Goal: Find specific page/section: Find specific page/section

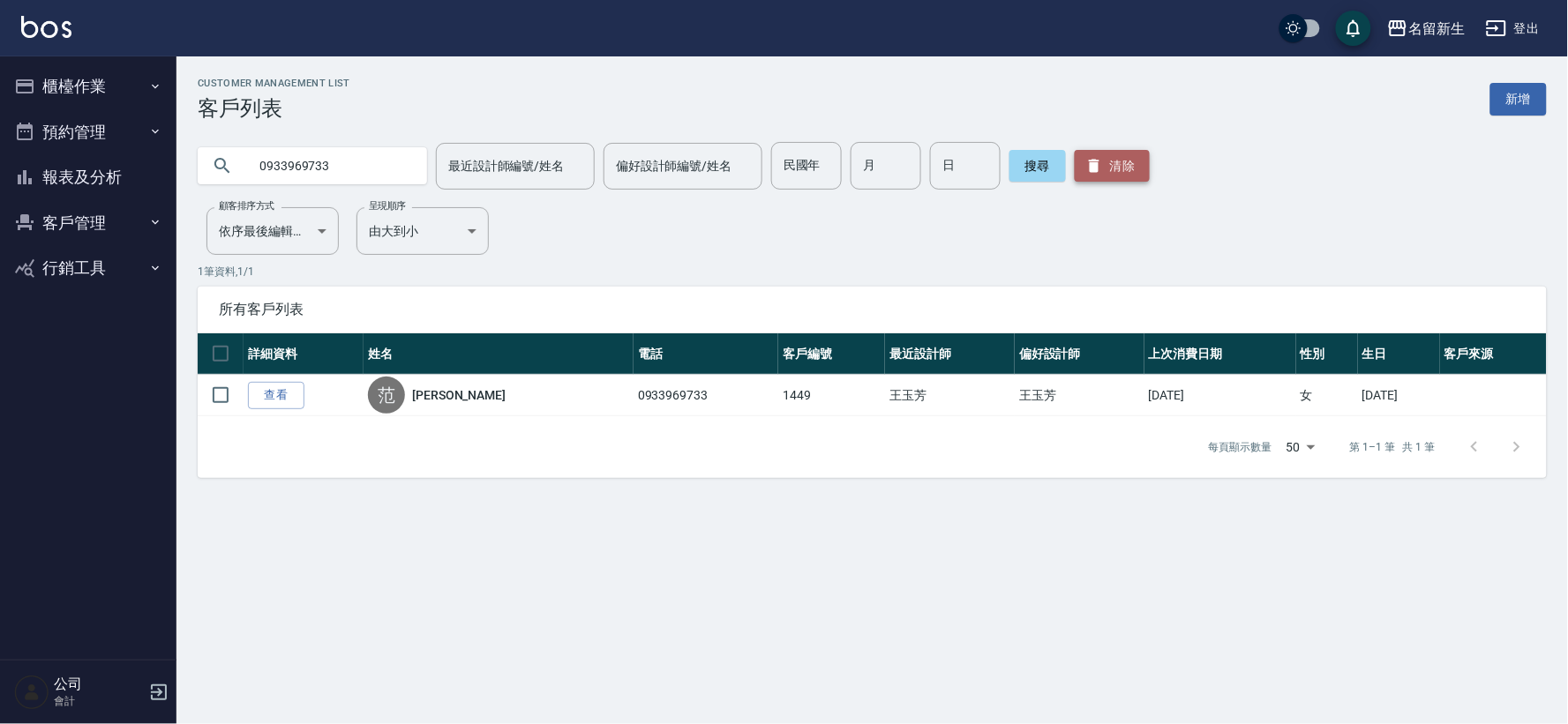
click at [1118, 161] on button "清除" at bounding box center [1112, 165] width 75 height 31
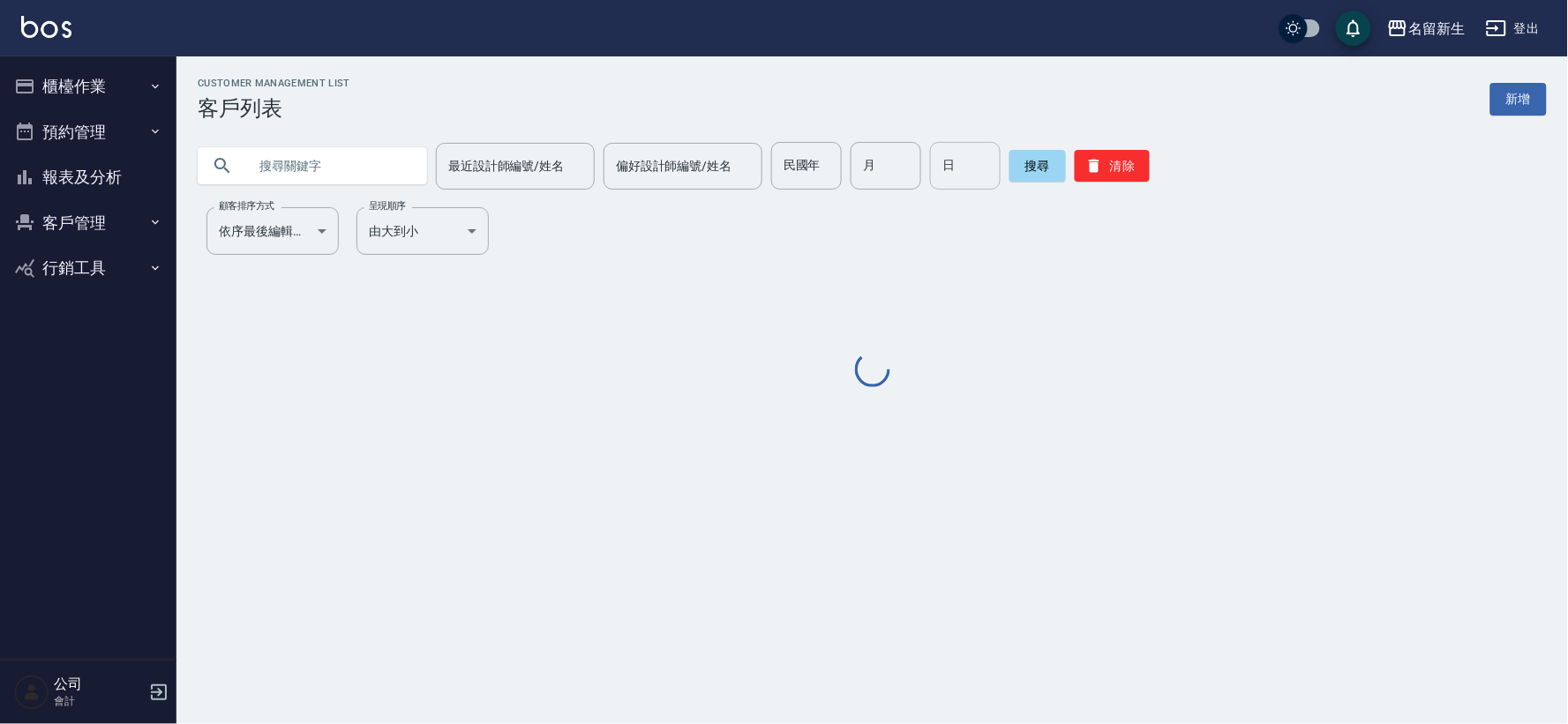
drag, startPoint x: 794, startPoint y: 174, endPoint x: 949, endPoint y: 174, distance: 155.0
click at [794, 174] on input "民國年" at bounding box center [806, 166] width 71 height 48
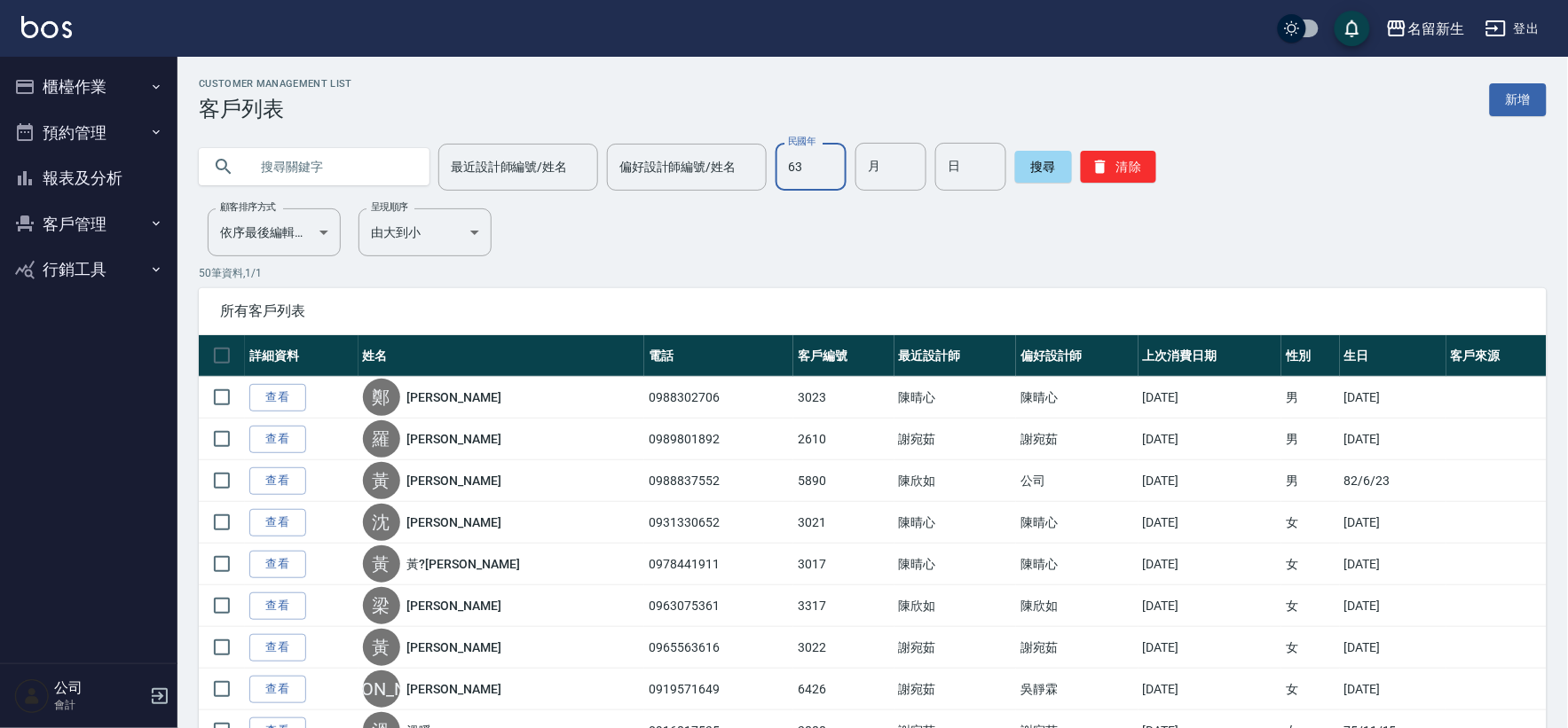
type input "63"
type input "08"
type input "25"
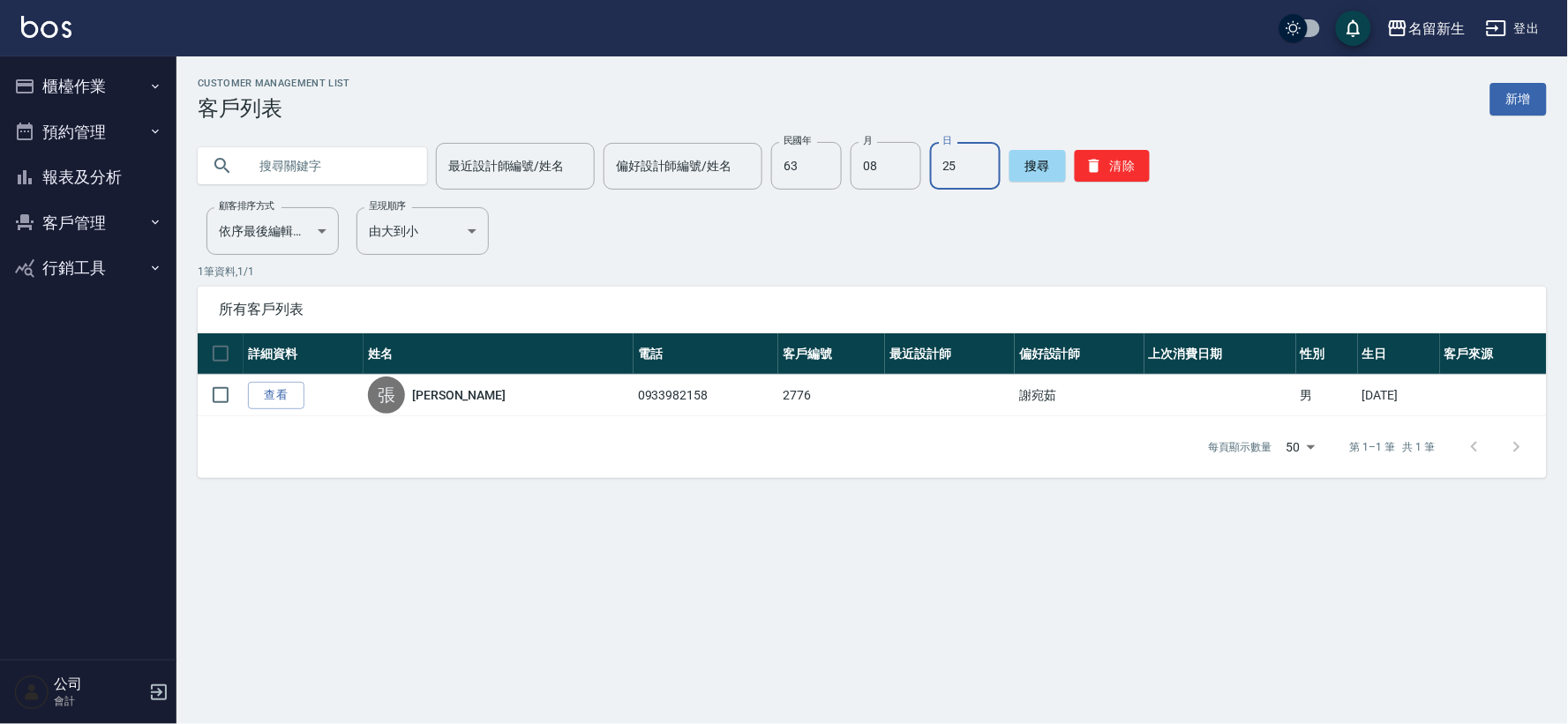
click at [1136, 144] on div "搜尋 清除" at bounding box center [1079, 166] width 140 height 48
click at [1108, 165] on button "清除" at bounding box center [1112, 165] width 75 height 31
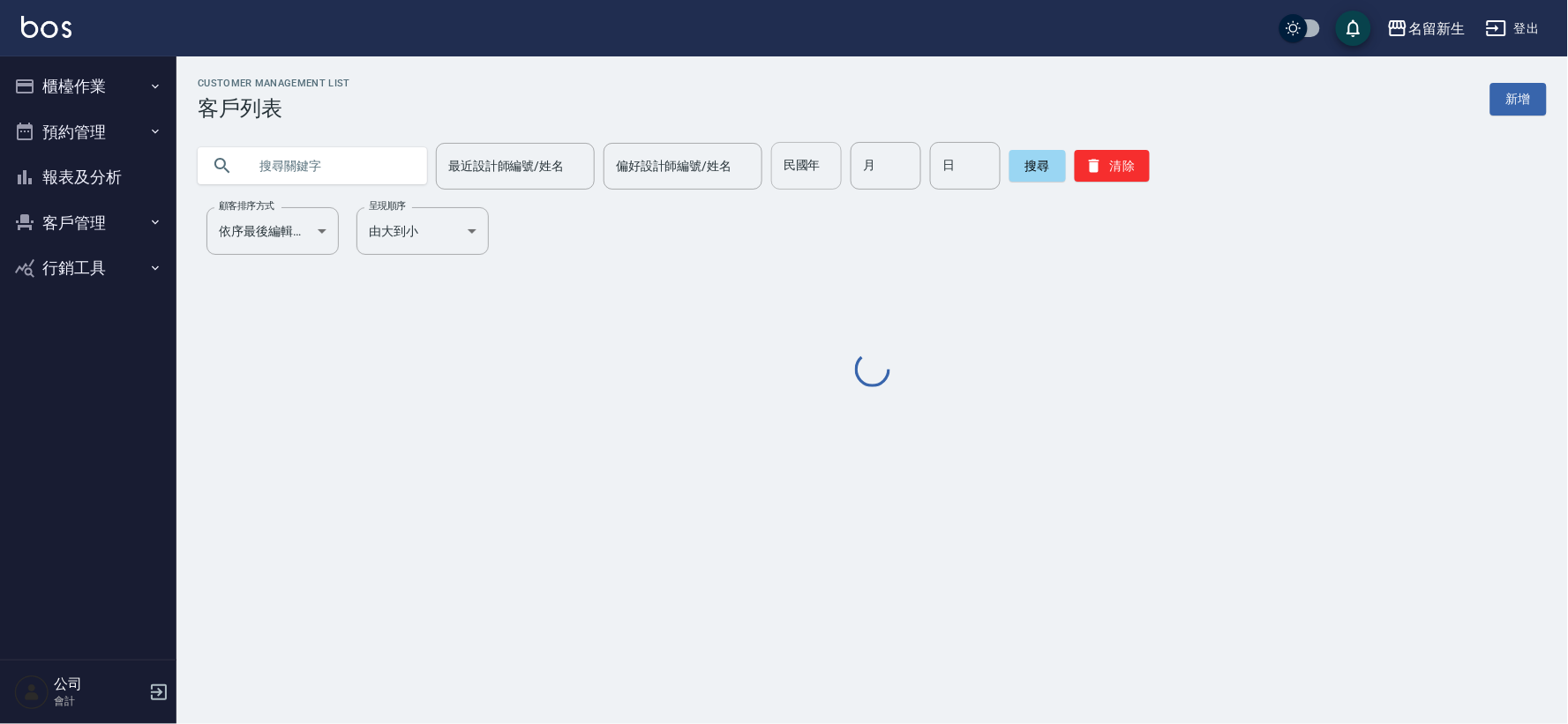
click at [823, 166] on input "民國年" at bounding box center [806, 166] width 71 height 48
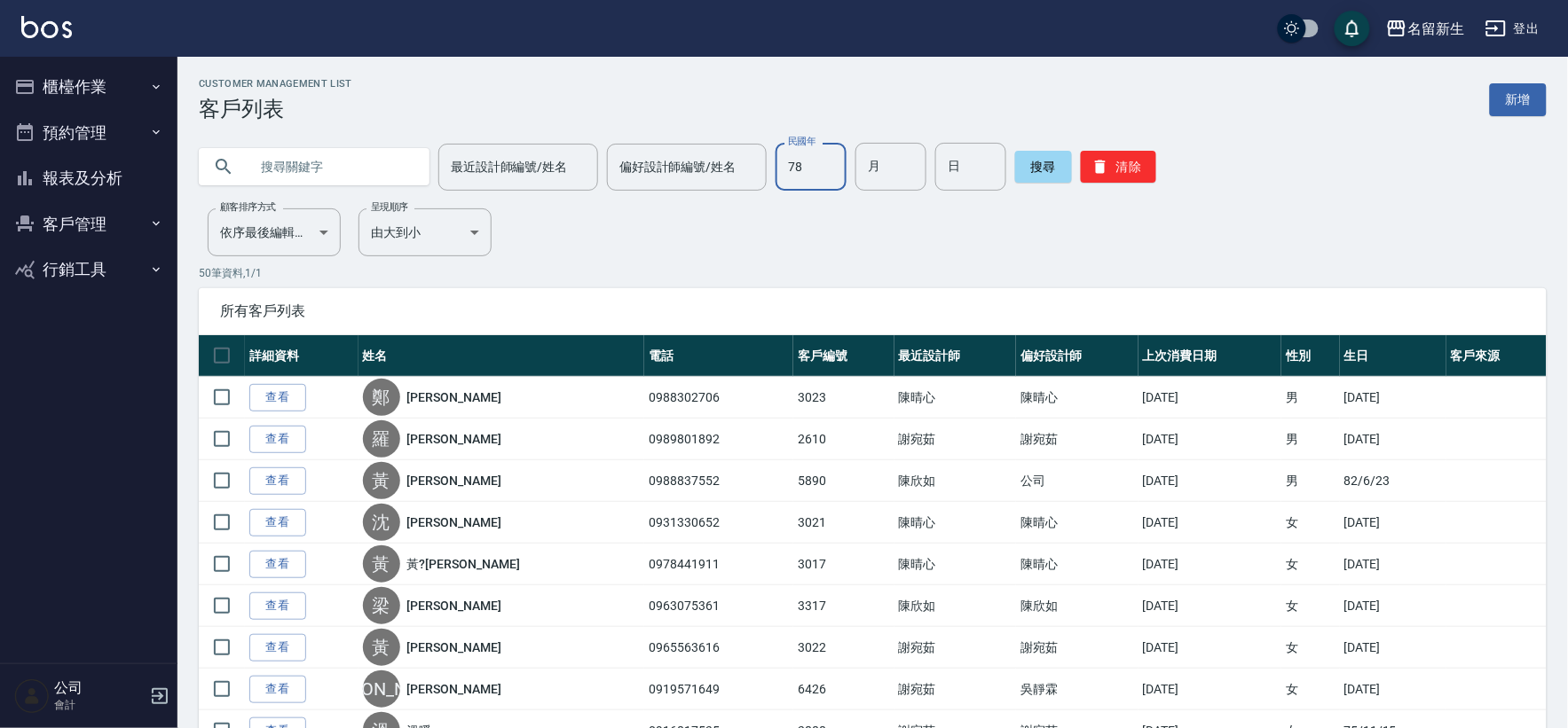
type input "78"
type input "08"
type input "28"
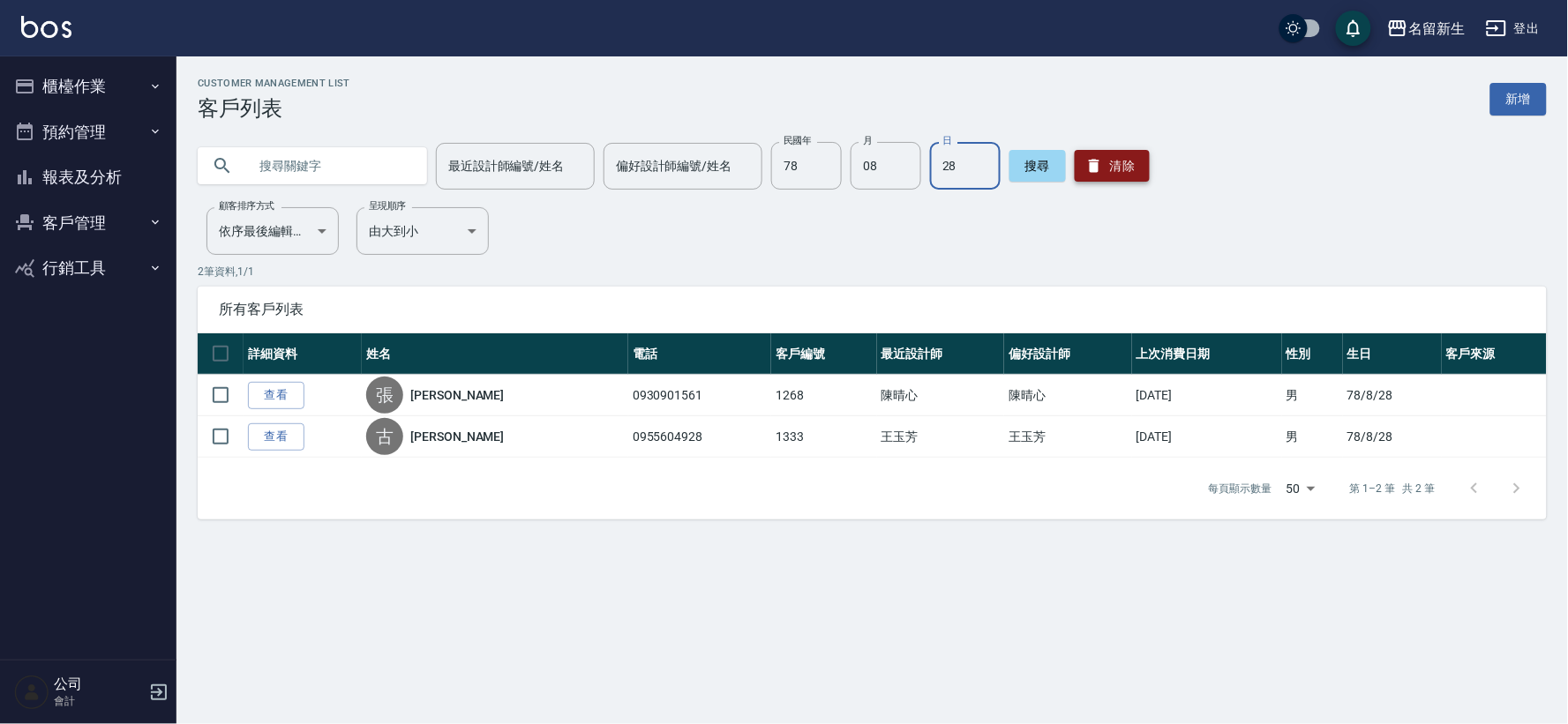
click at [1107, 172] on button "清除" at bounding box center [1112, 165] width 75 height 31
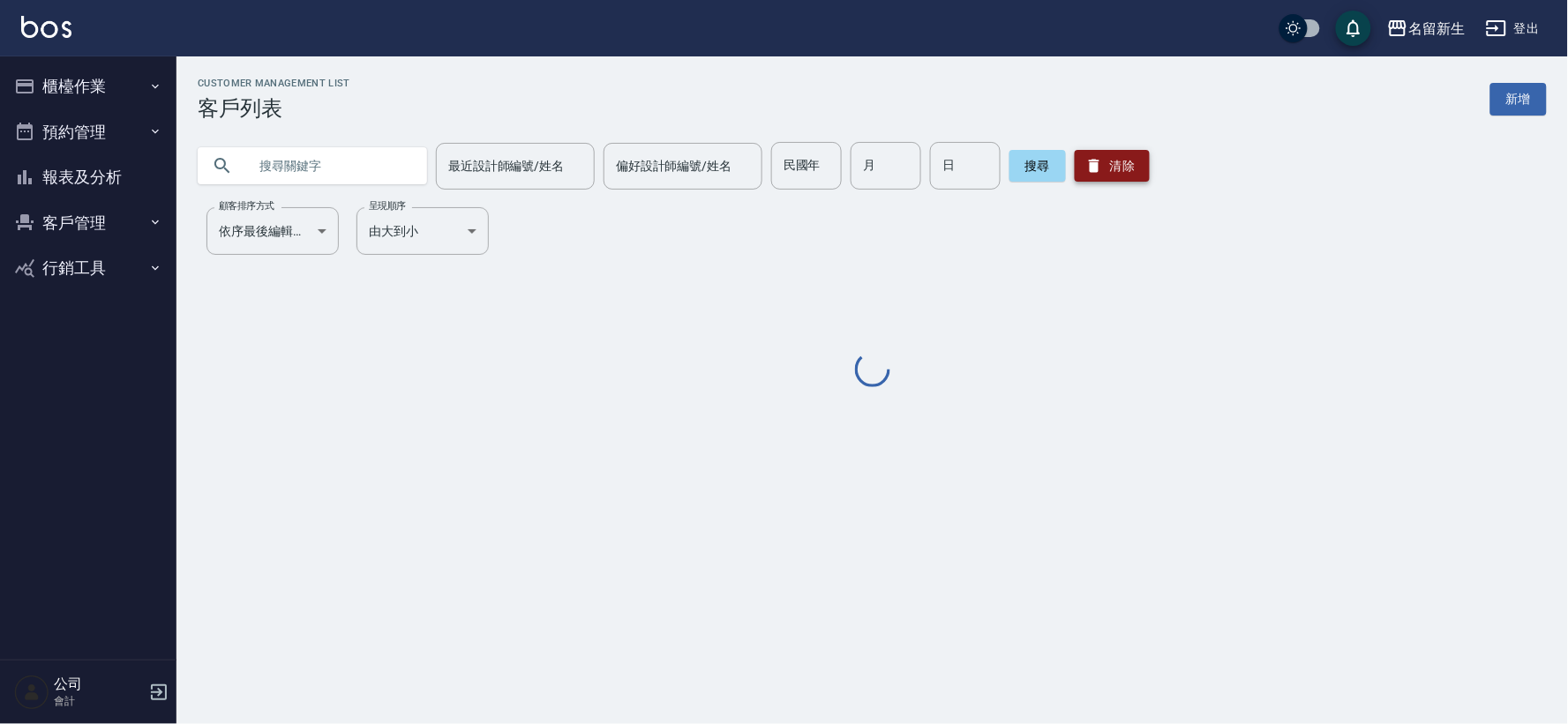
click at [1107, 171] on button "清除" at bounding box center [1112, 165] width 75 height 31
click at [355, 169] on input "text" at bounding box center [330, 166] width 166 height 48
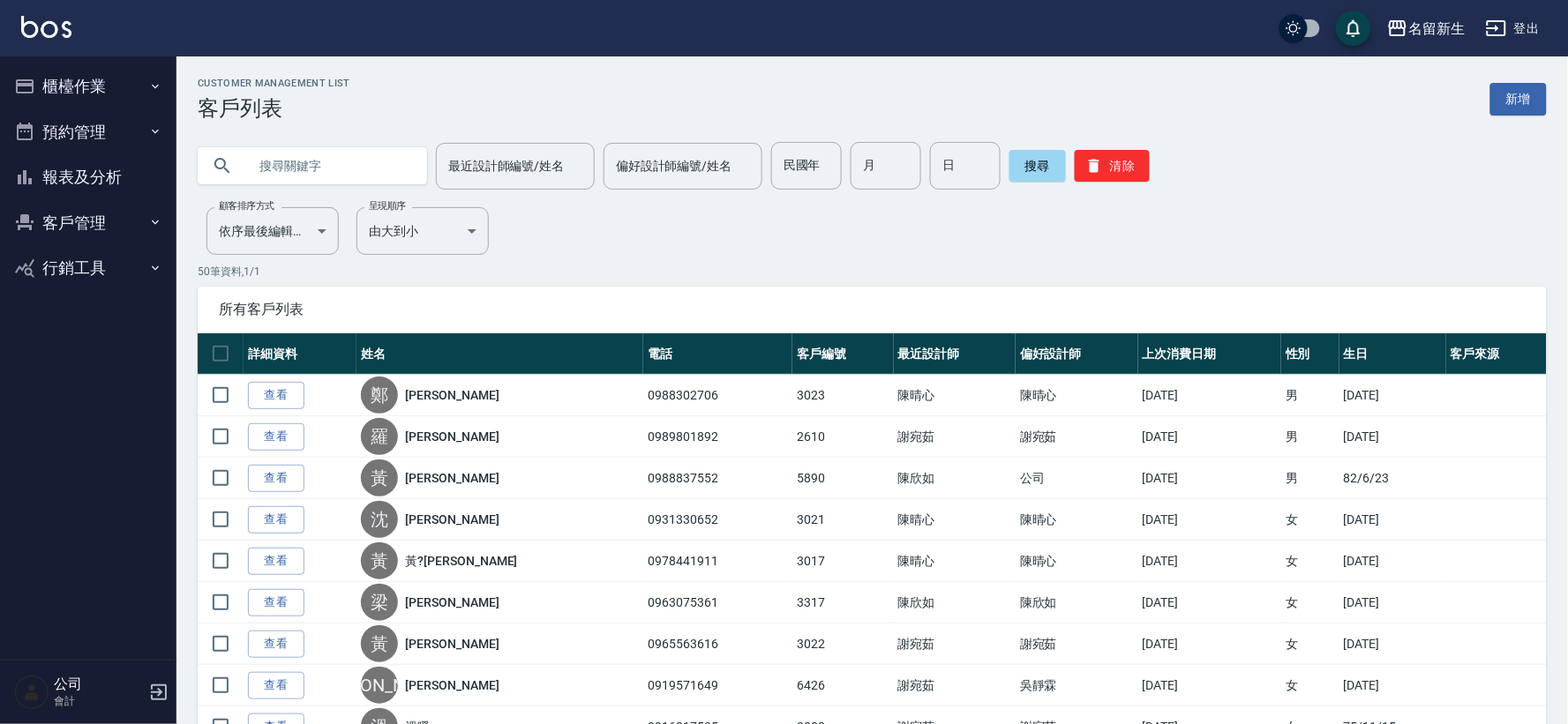
click at [356, 166] on input "text" at bounding box center [330, 166] width 166 height 48
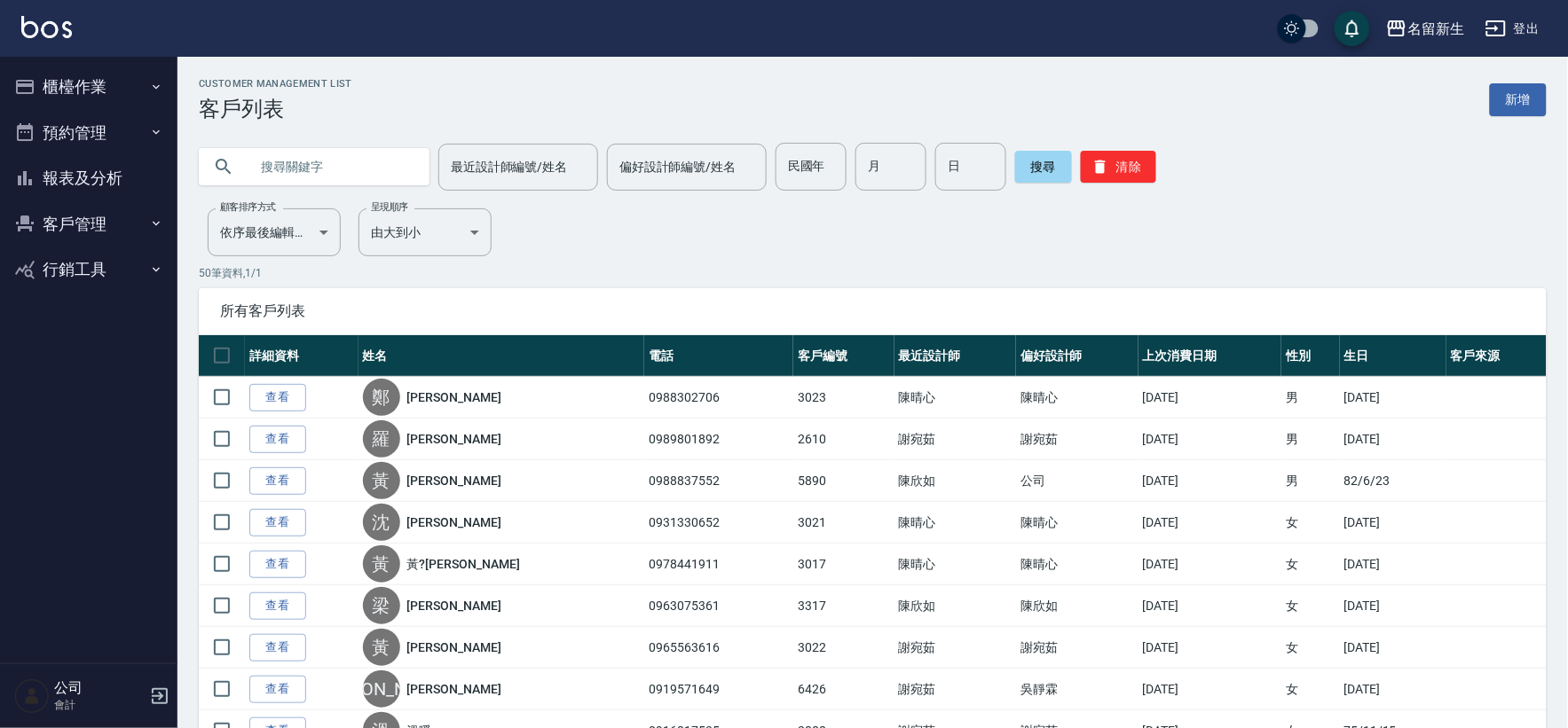
click at [376, 147] on input "text" at bounding box center [332, 167] width 167 height 48
click at [377, 146] on input "text" at bounding box center [332, 167] width 167 height 48
type input "0925178783"
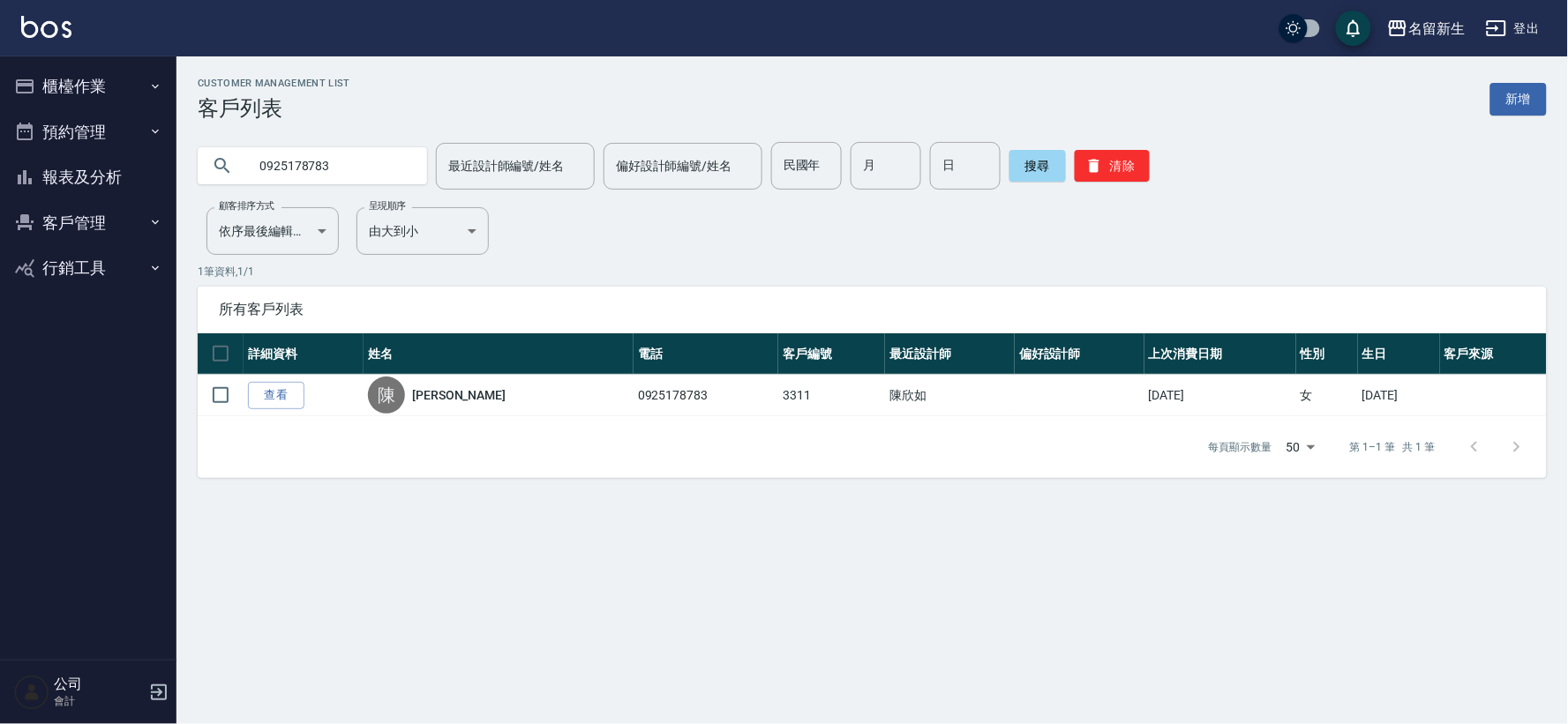
drag, startPoint x: 0, startPoint y: 717, endPoint x: 730, endPoint y: 269, distance: 856.5
click at [730, 269] on p "1 筆資料, 1 / 1" at bounding box center [872, 272] width 1349 height 16
click at [54, 187] on button "報表及分析" at bounding box center [88, 177] width 162 height 46
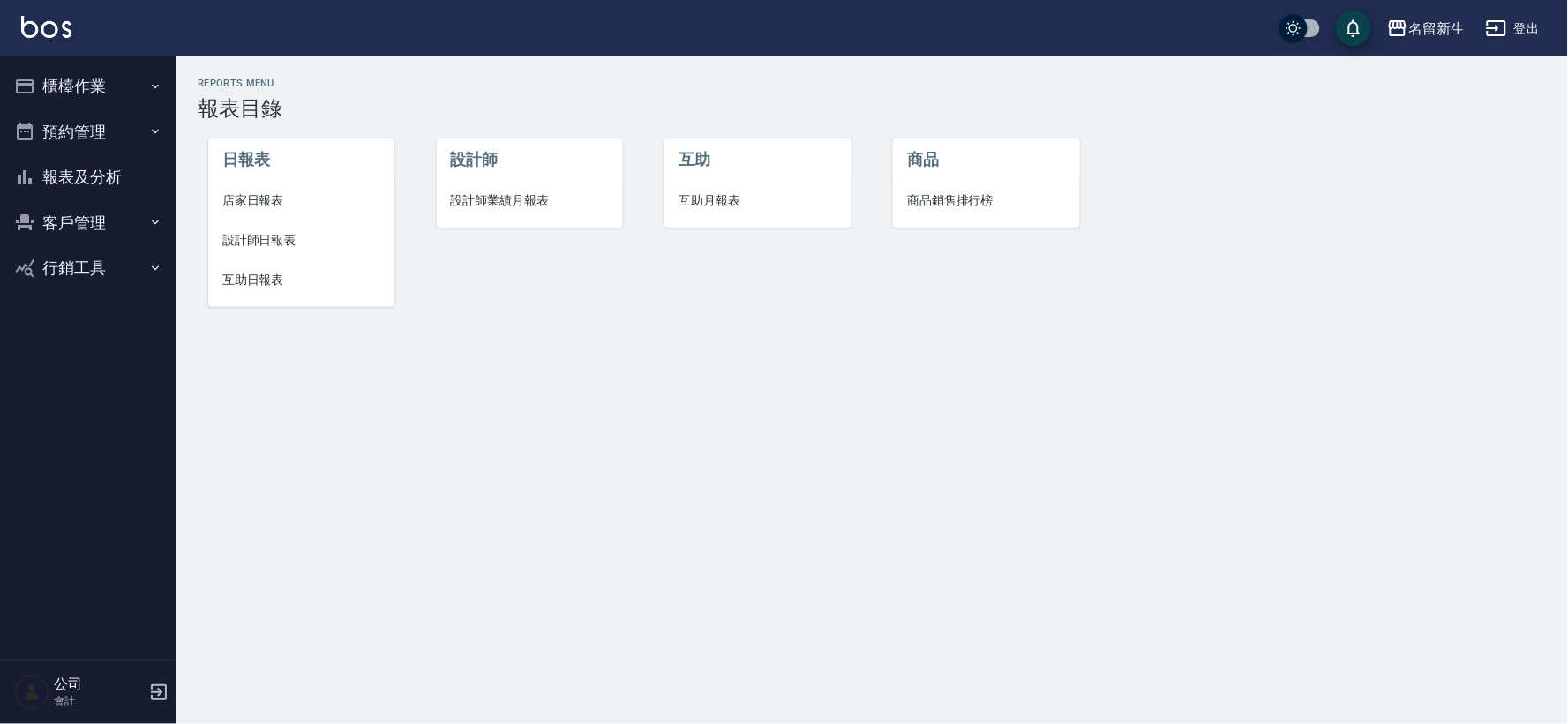
click at [546, 192] on span "設計師業績月報表" at bounding box center [530, 200] width 158 height 18
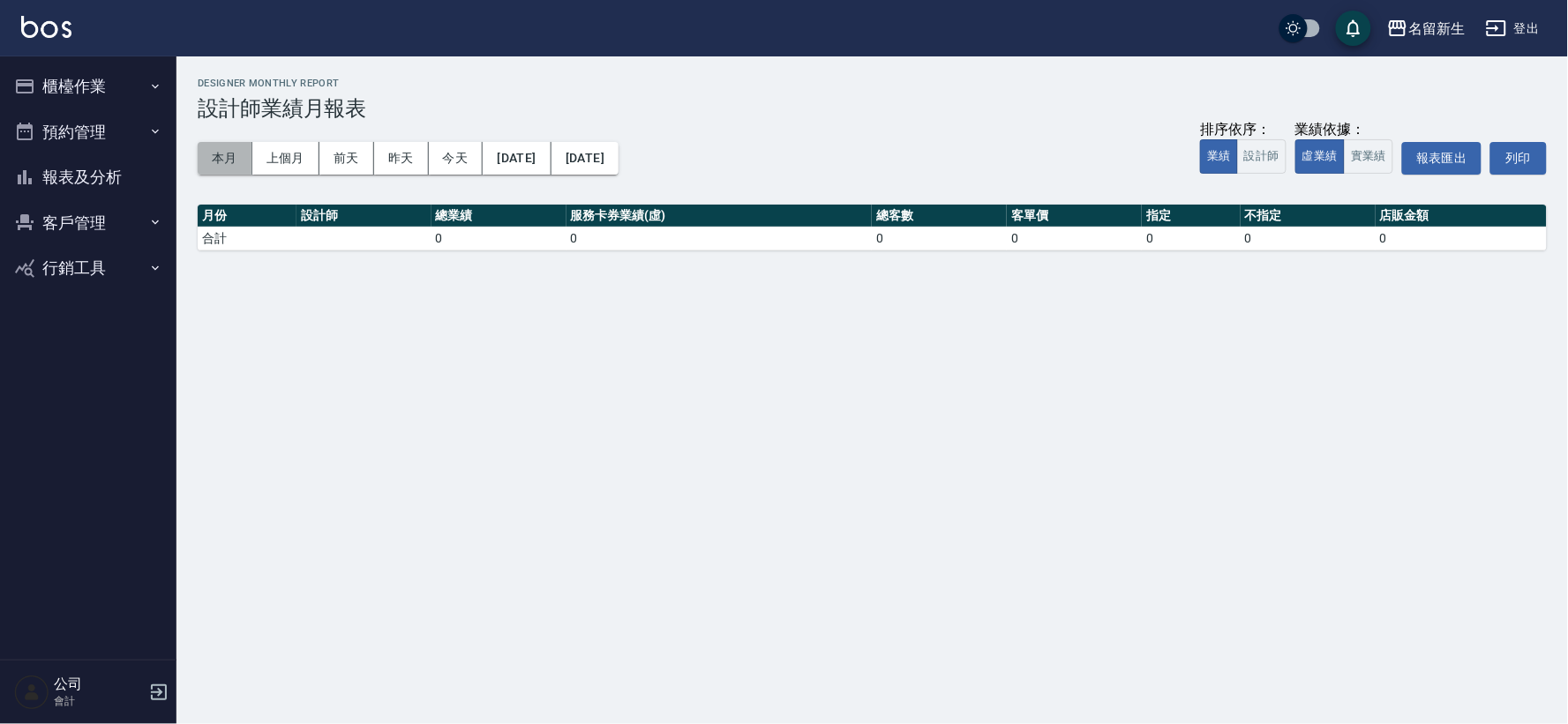
click at [225, 157] on button "本月" at bounding box center [224, 158] width 54 height 32
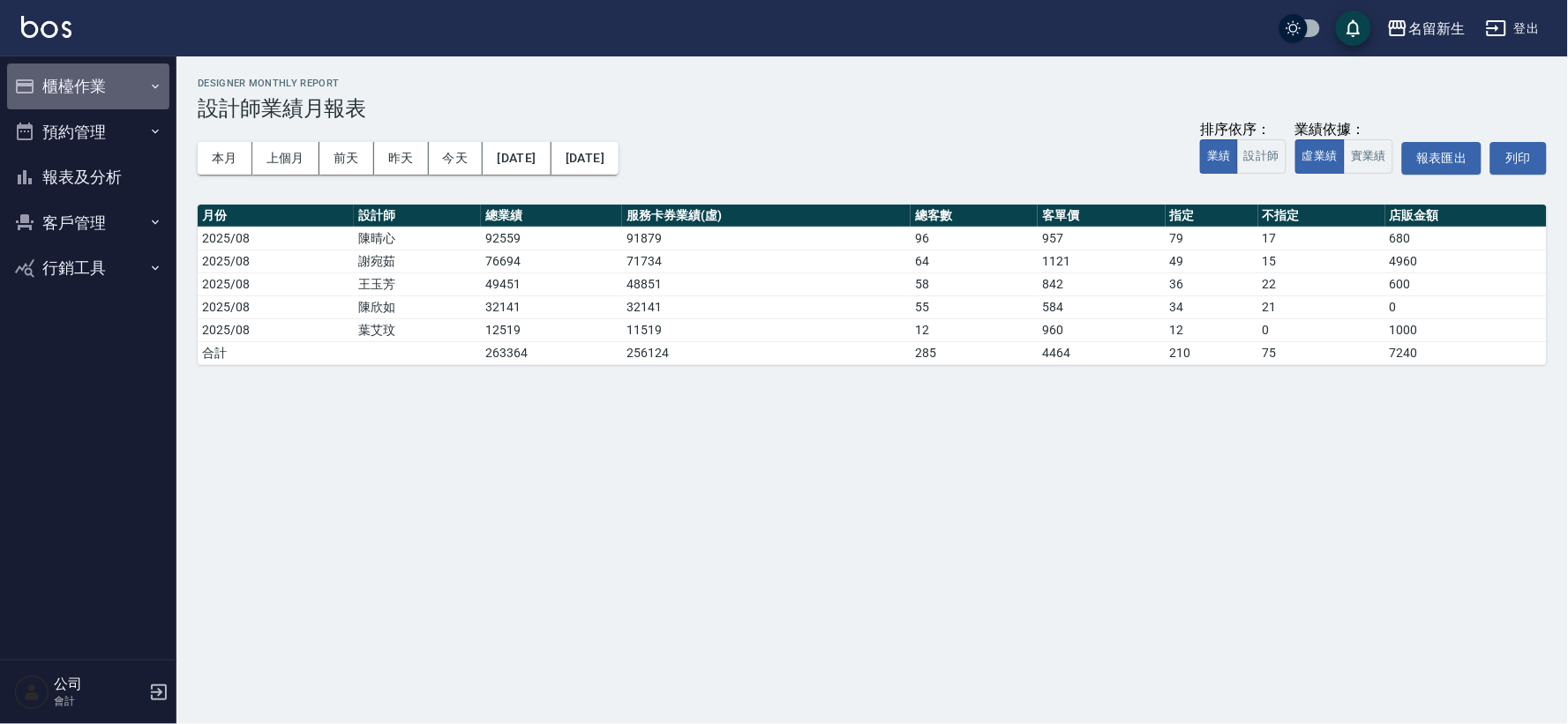
click at [74, 79] on button "櫃檯作業" at bounding box center [88, 87] width 162 height 46
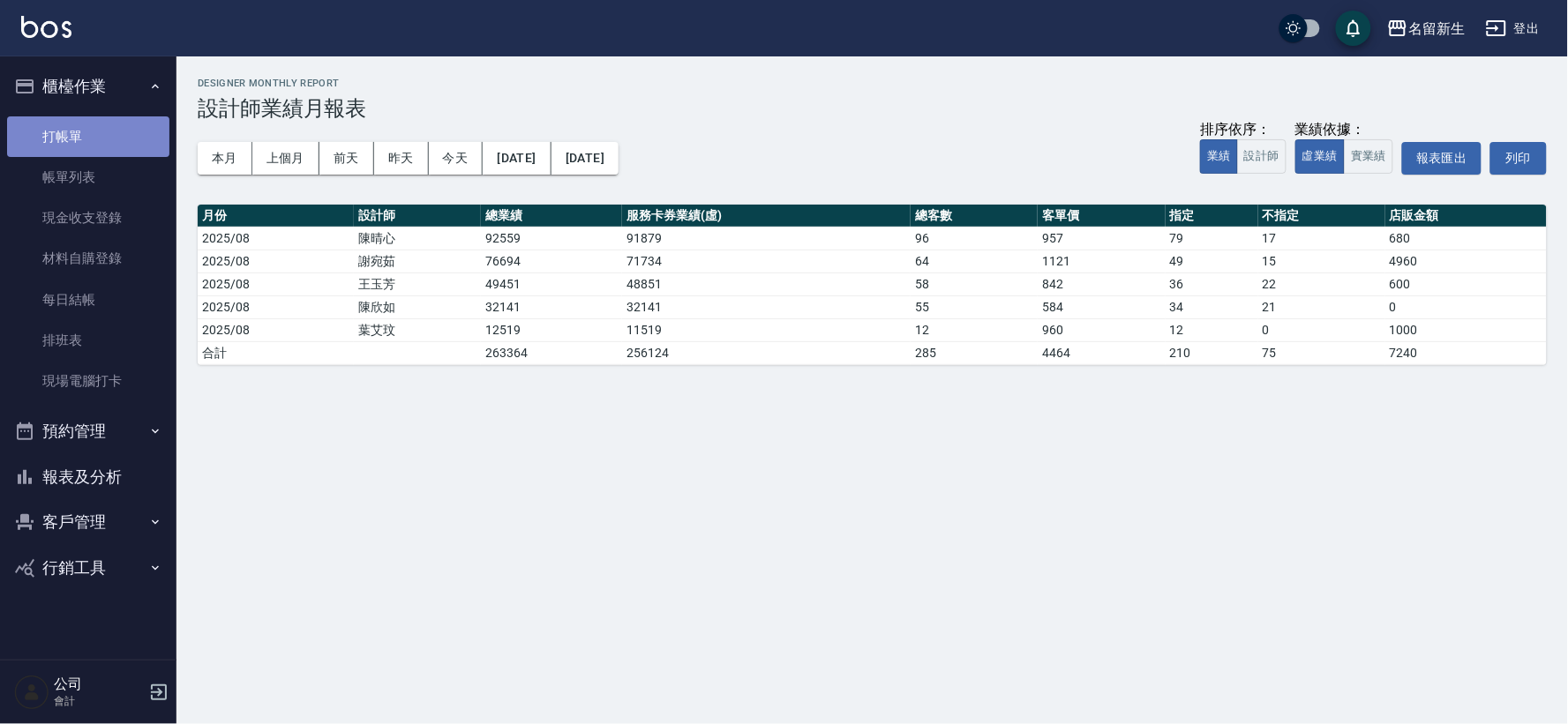
click at [75, 147] on link "打帳單" at bounding box center [88, 136] width 162 height 41
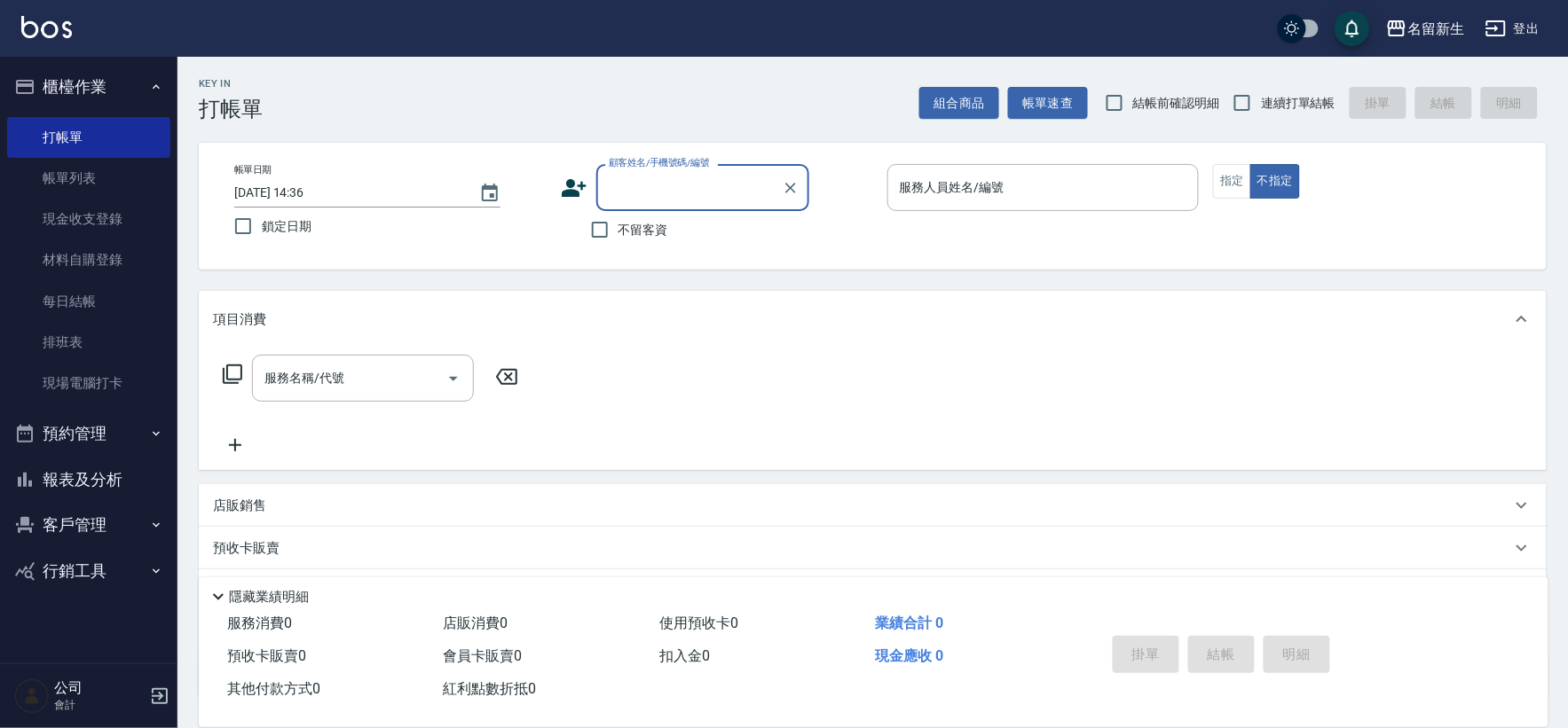
click at [68, 86] on button "櫃檯作業" at bounding box center [88, 87] width 163 height 46
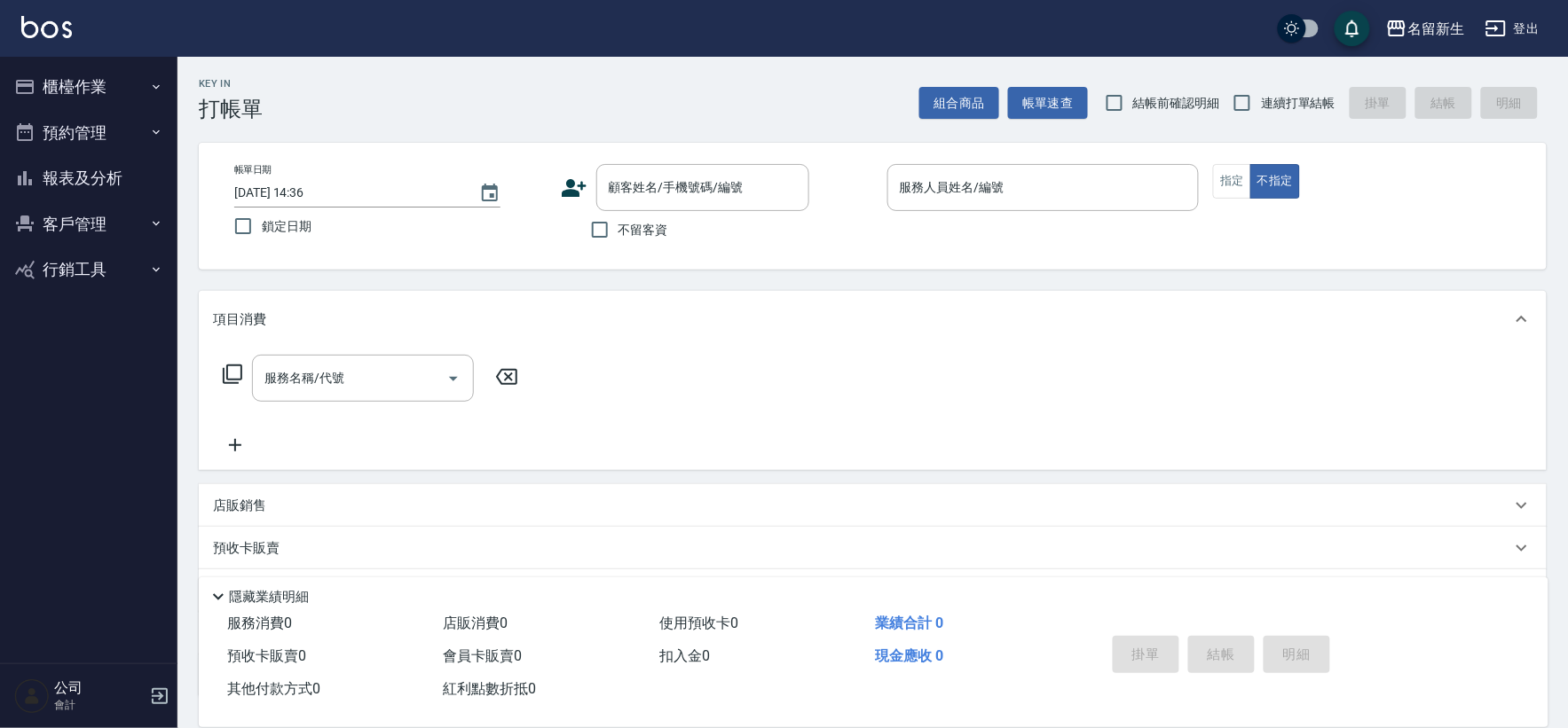
click at [71, 223] on button "客戶管理" at bounding box center [88, 224] width 163 height 46
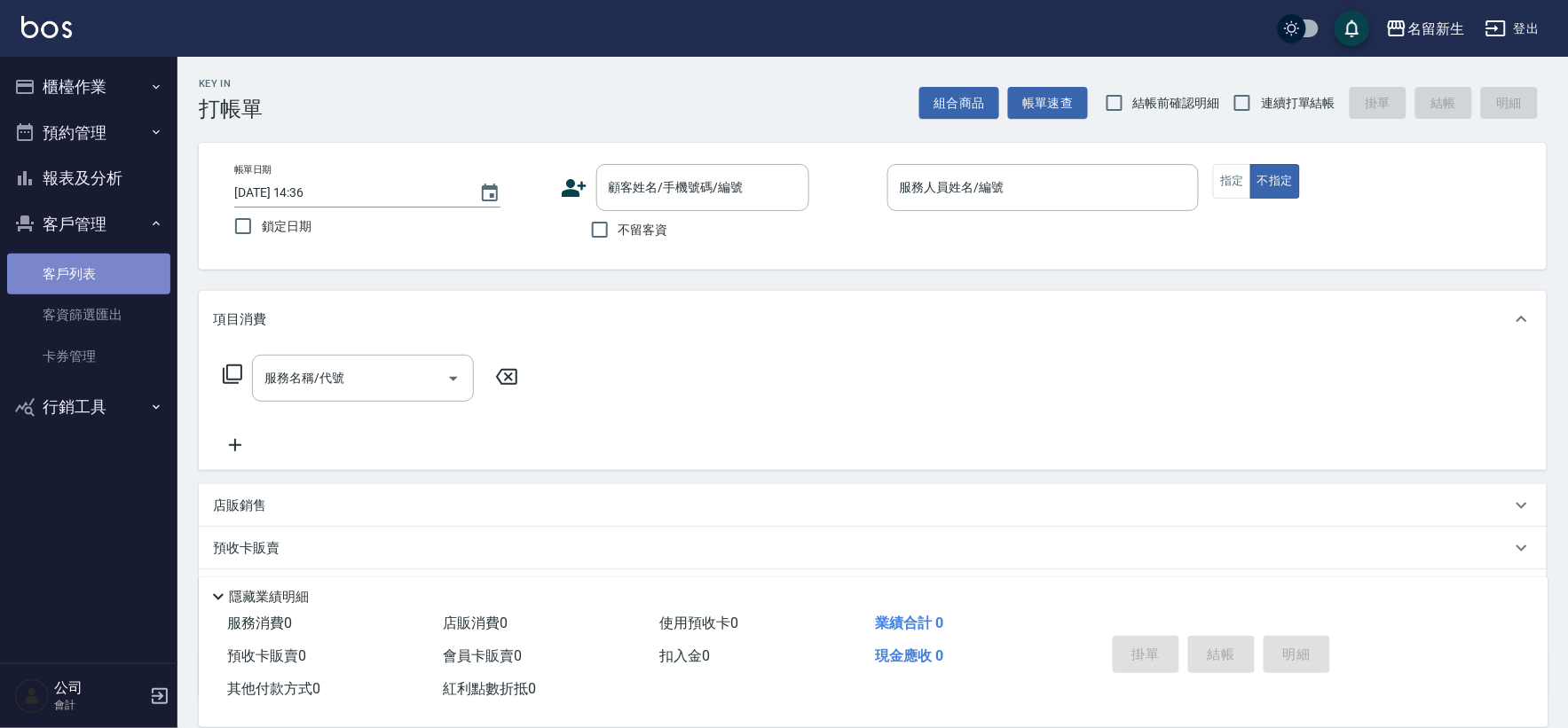
click at [83, 286] on link "客戶列表" at bounding box center [88, 274] width 163 height 41
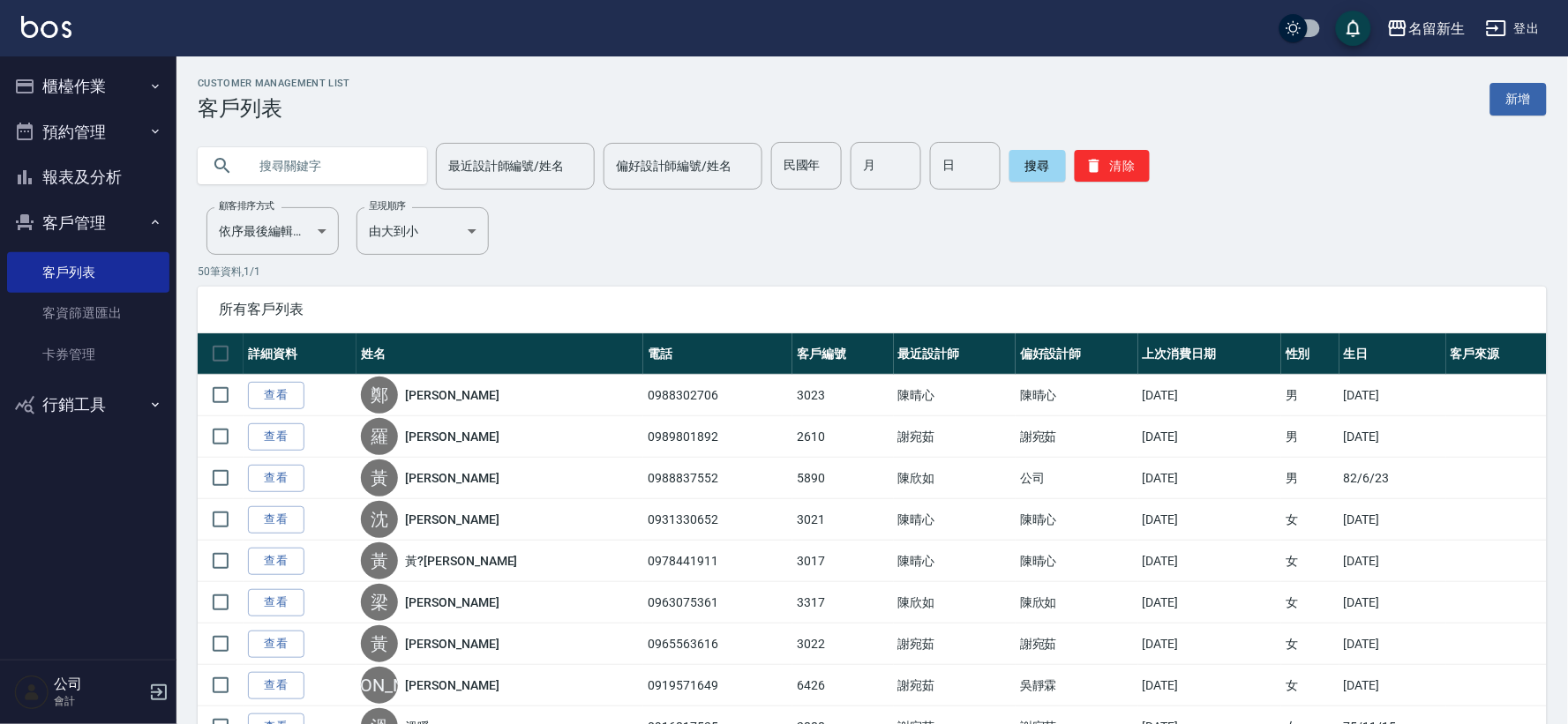
click at [356, 153] on input "text" at bounding box center [330, 166] width 166 height 48
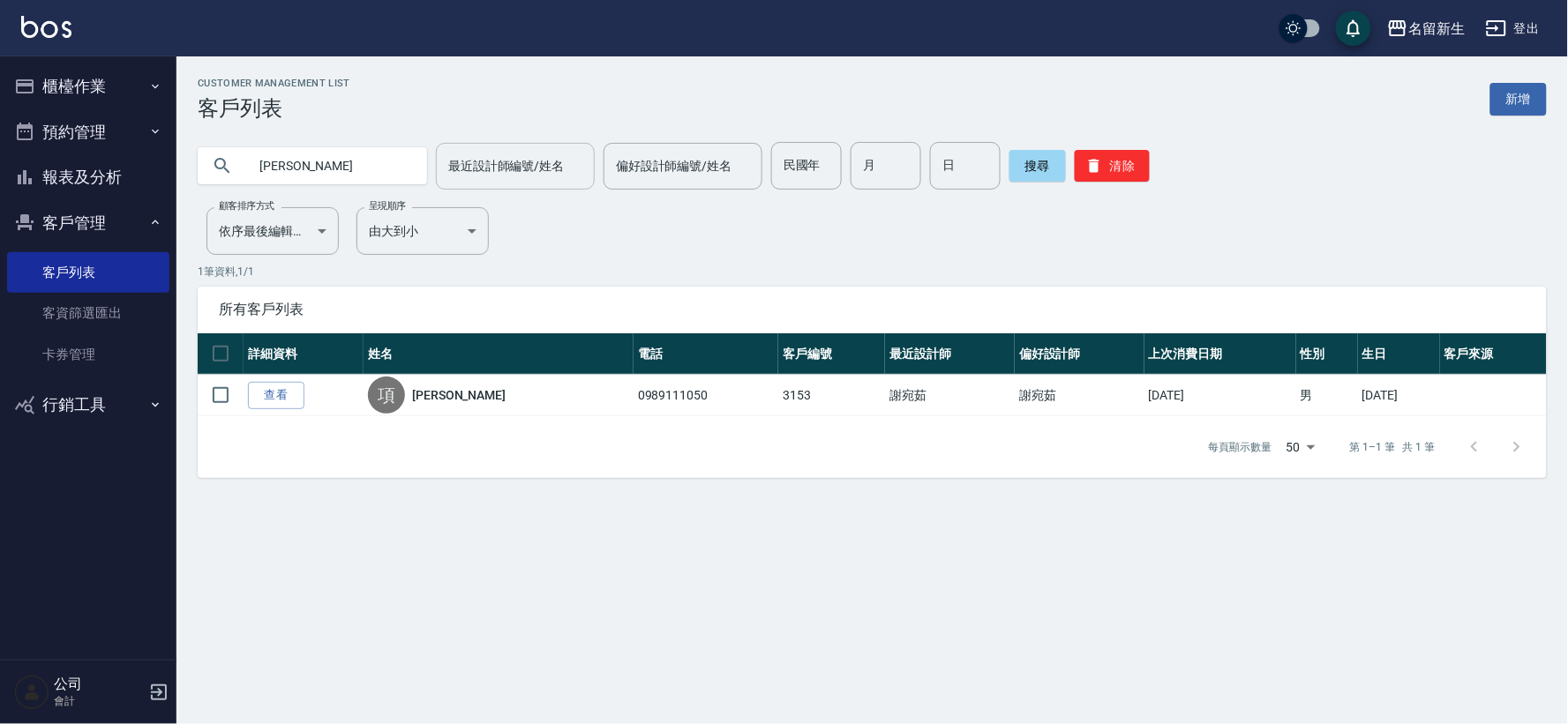
type input "項"
type input "療"
type input "[PERSON_NAME]"
